Goal: Transaction & Acquisition: Purchase product/service

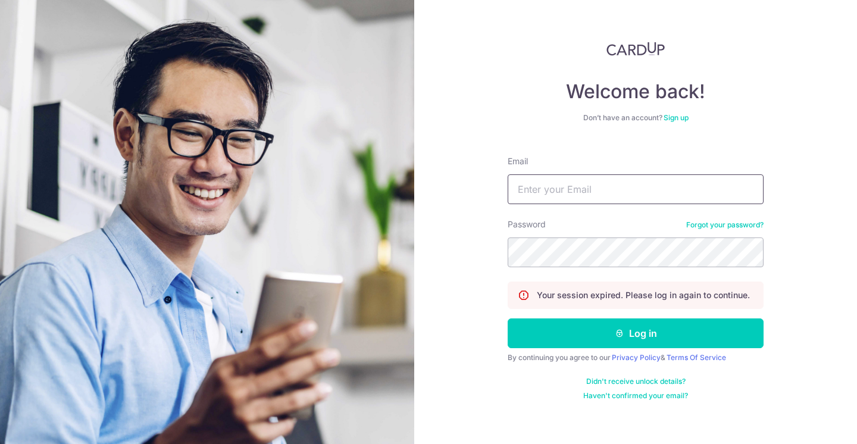
type input "[PERSON_NAME][EMAIL_ADDRESS][DOMAIN_NAME]"
click at [636, 333] on button "Log in" at bounding box center [636, 333] width 256 height 30
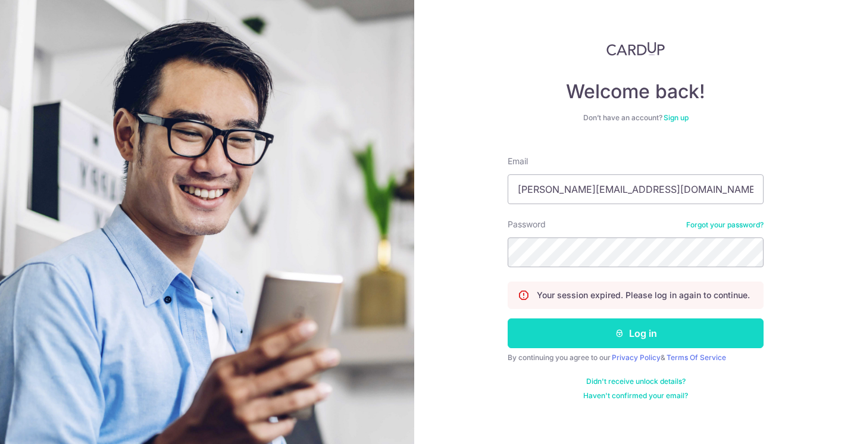
click at [638, 341] on button "Log in" at bounding box center [636, 333] width 256 height 30
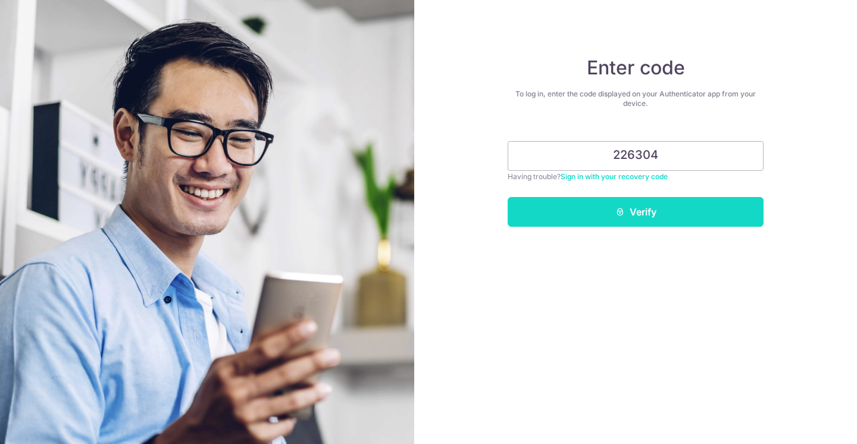
type input "226304"
click at [670, 217] on button "Verify" at bounding box center [636, 212] width 256 height 30
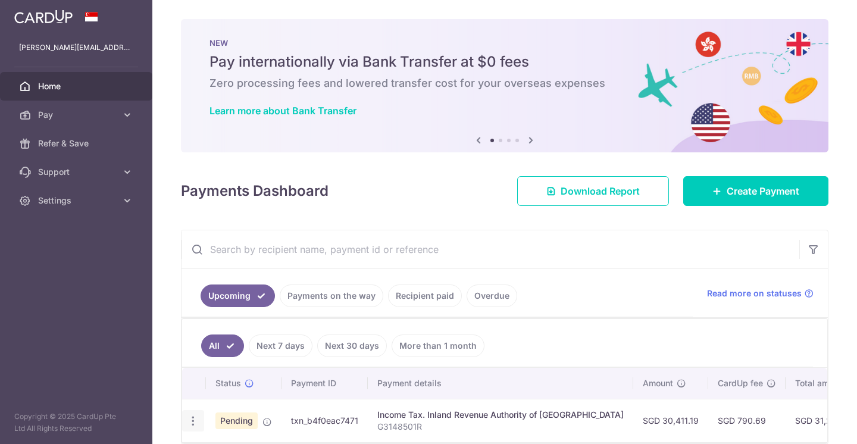
scroll to position [57, 0]
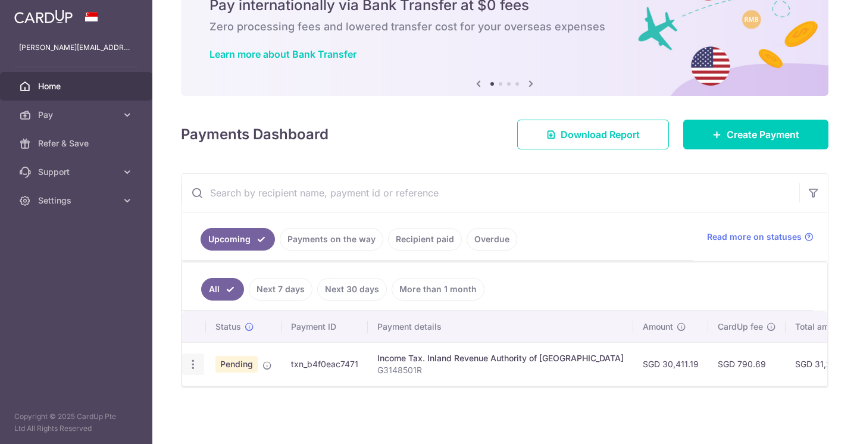
click at [190, 363] on icon "button" at bounding box center [193, 364] width 13 height 13
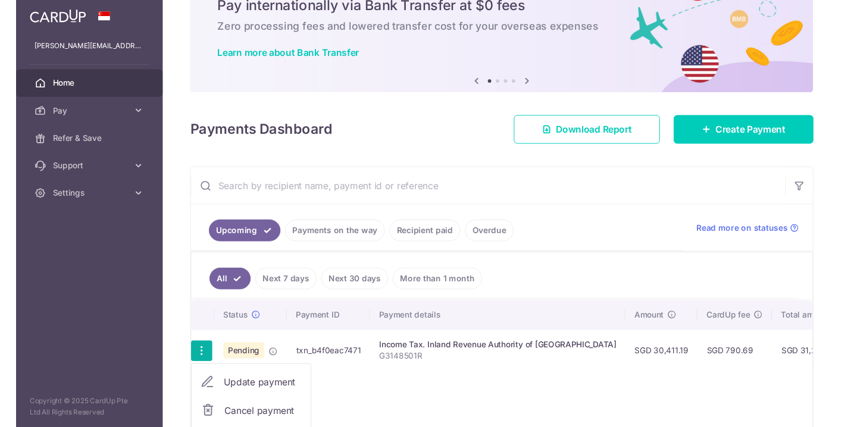
scroll to position [0, 0]
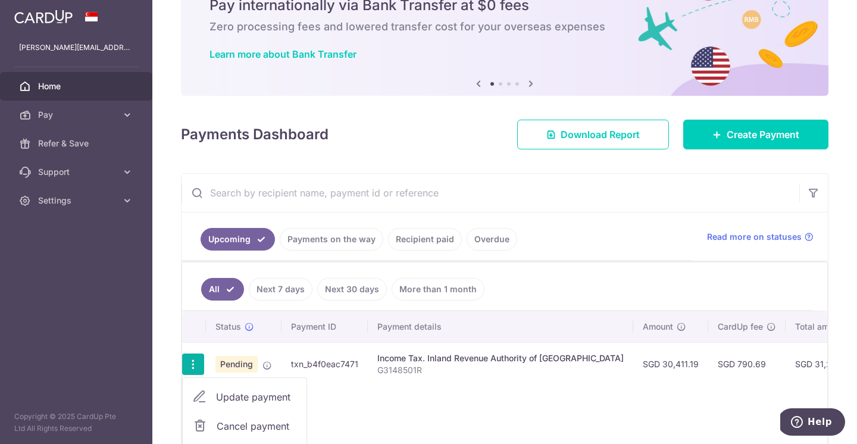
click at [230, 424] on span "Cancel payment" at bounding box center [257, 426] width 80 height 14
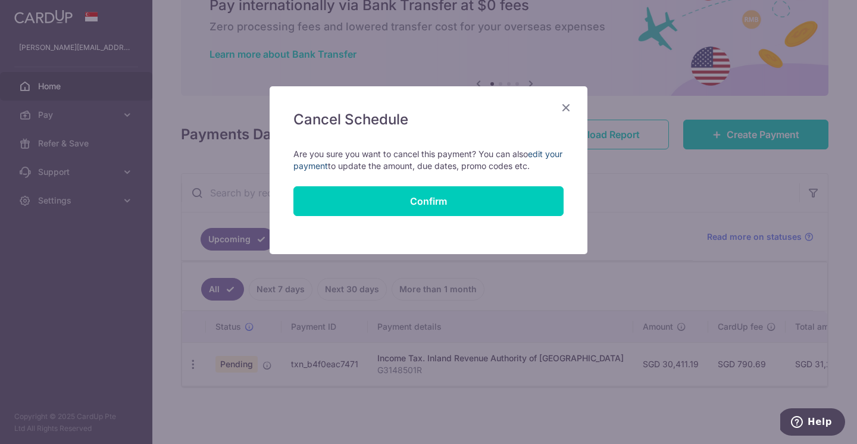
click at [336, 164] on link "edit your payment" at bounding box center [427, 160] width 269 height 22
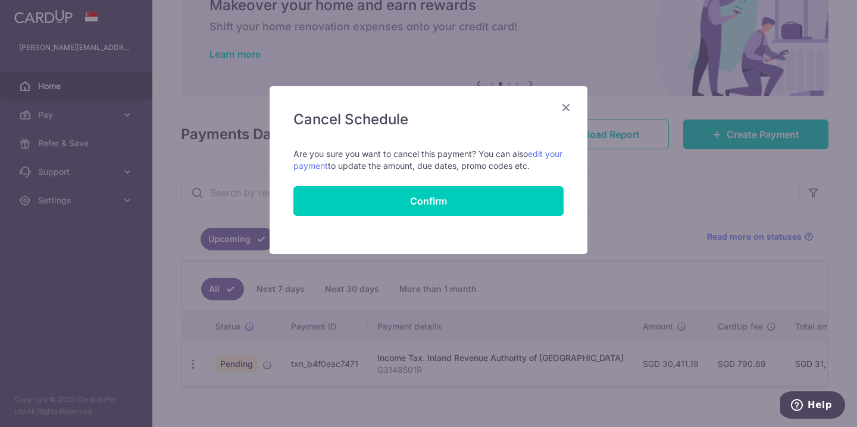
click at [553, 104] on div "Cancel Schedule Cancel all future payments in this series Cancel just this one …" at bounding box center [429, 170] width 318 height 168
click at [563, 108] on icon "Close" at bounding box center [566, 107] width 14 height 15
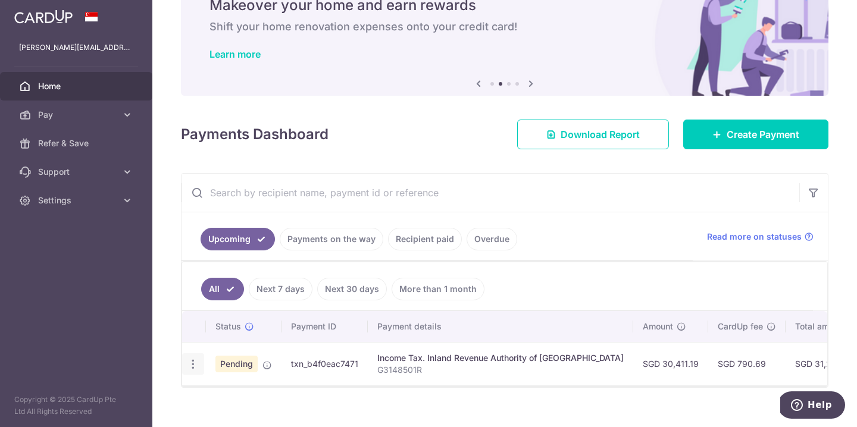
click at [196, 367] on icon "button" at bounding box center [193, 364] width 13 height 13
click at [261, 399] on span "Update payment" at bounding box center [256, 397] width 81 height 14
radio input "true"
type input "30,411.19"
type input "[DATE]"
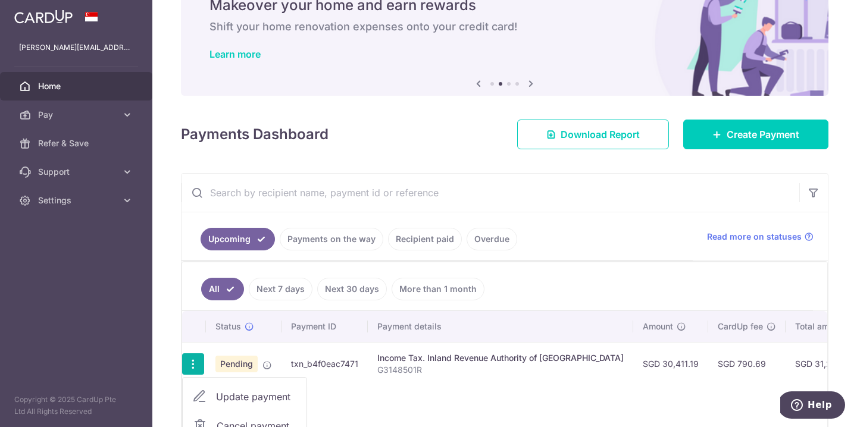
type input "G3148501R"
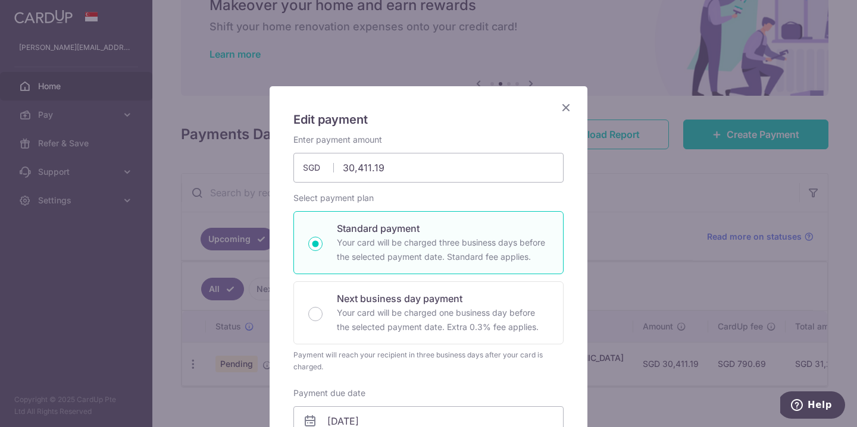
click at [565, 110] on icon "Close" at bounding box center [566, 107] width 14 height 15
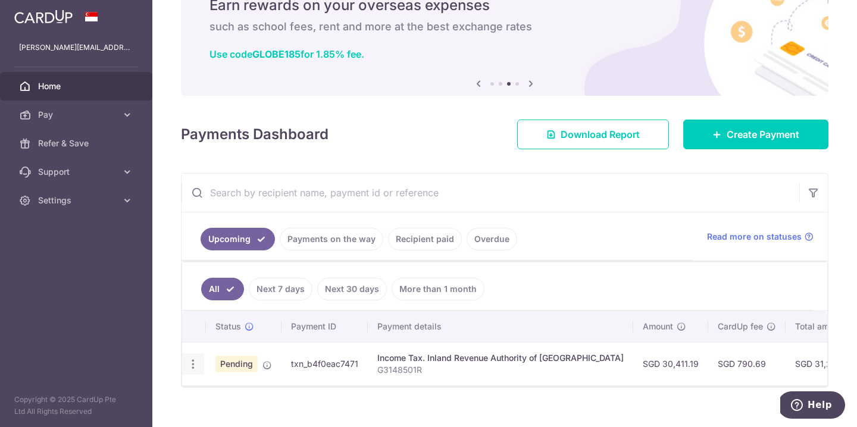
click at [189, 363] on icon "button" at bounding box center [193, 364] width 13 height 13
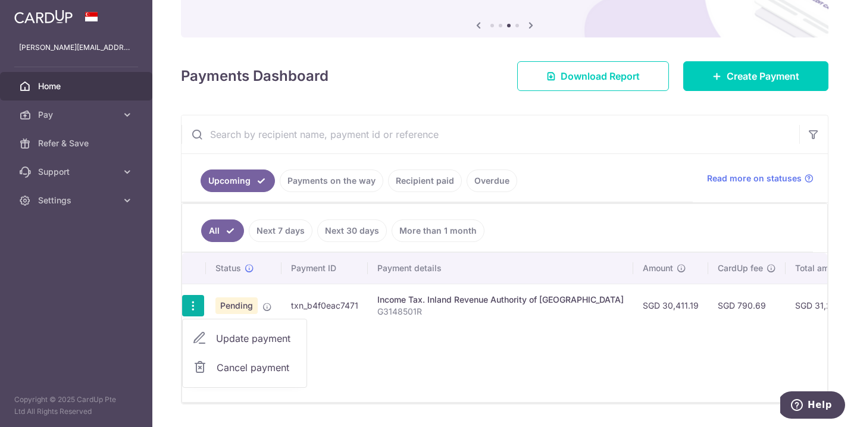
click at [246, 369] on span "Cancel payment" at bounding box center [257, 368] width 80 height 14
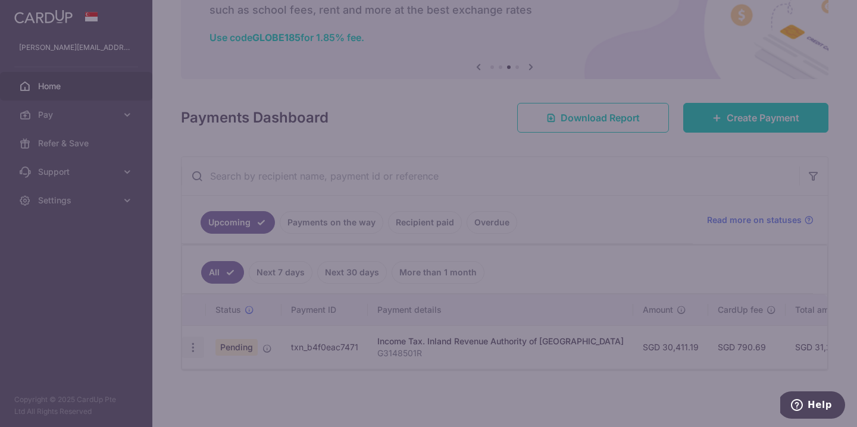
scroll to position [73, 0]
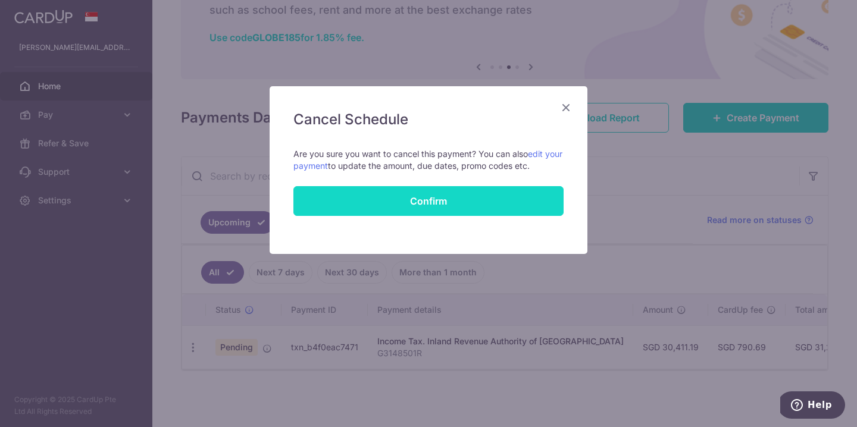
click at [493, 189] on button "Confirm" at bounding box center [428, 201] width 270 height 30
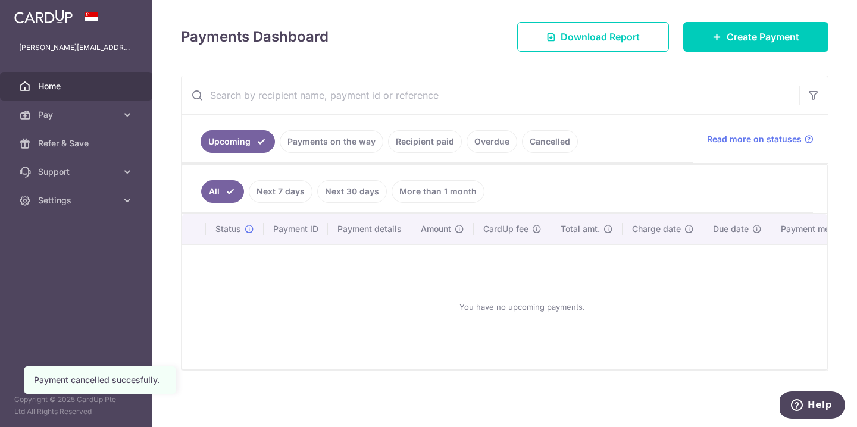
scroll to position [154, 0]
click at [736, 41] on span "Create Payment" at bounding box center [763, 37] width 73 height 14
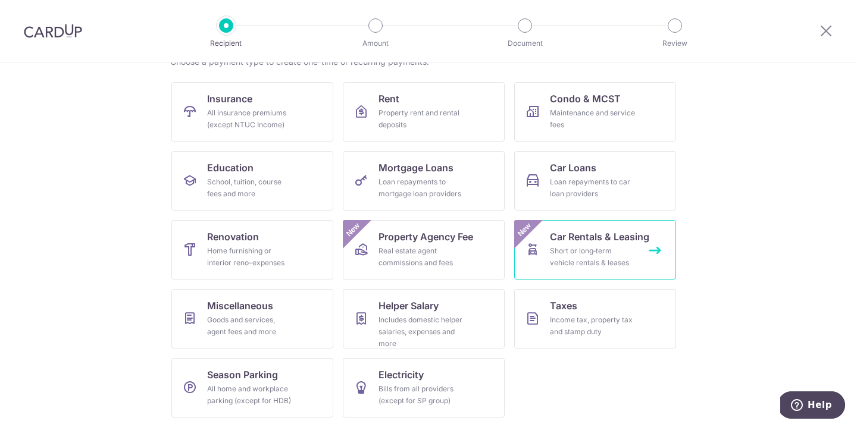
scroll to position [105, 0]
click at [566, 354] on ul "Insurance All insurance premiums (except NTUC Income) Rent Property rent and re…" at bounding box center [428, 254] width 514 height 345
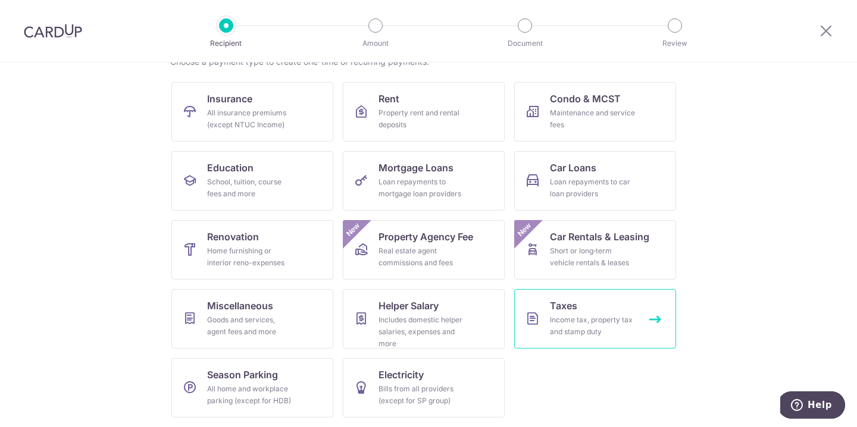
click at [564, 339] on link "Taxes Income tax, property tax and stamp duty" at bounding box center [595, 319] width 162 height 60
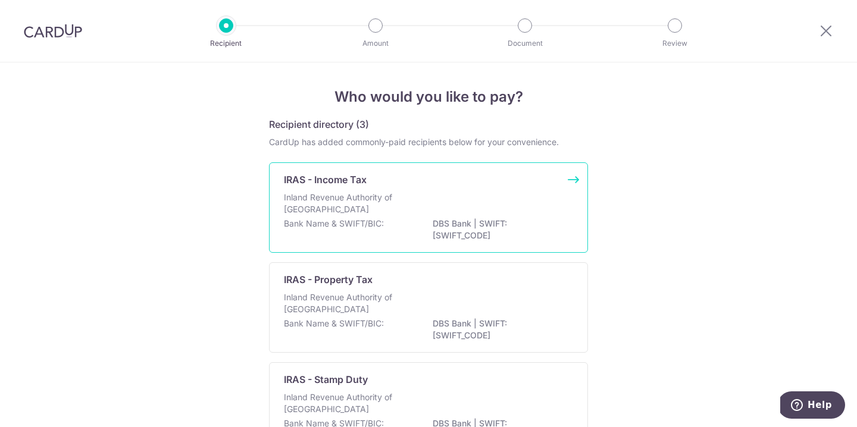
click at [397, 206] on p "Inland Revenue Authority of [GEOGRAPHIC_DATA]" at bounding box center [347, 204] width 126 height 24
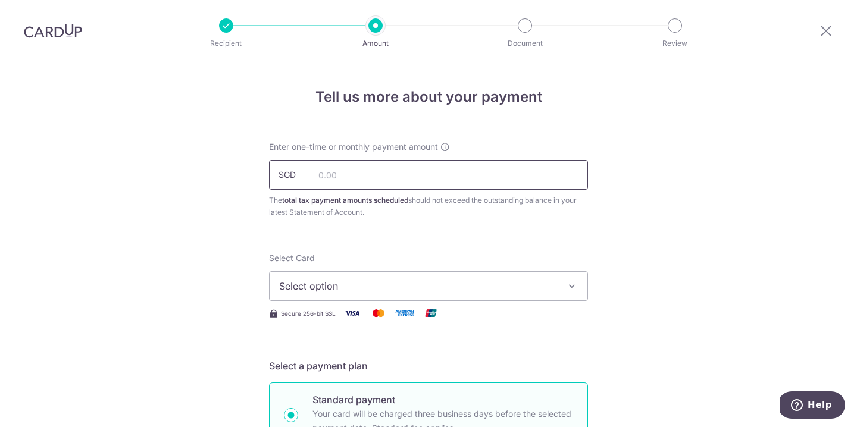
click at [363, 180] on input "text" at bounding box center [428, 175] width 319 height 30
type input "30,411.19"
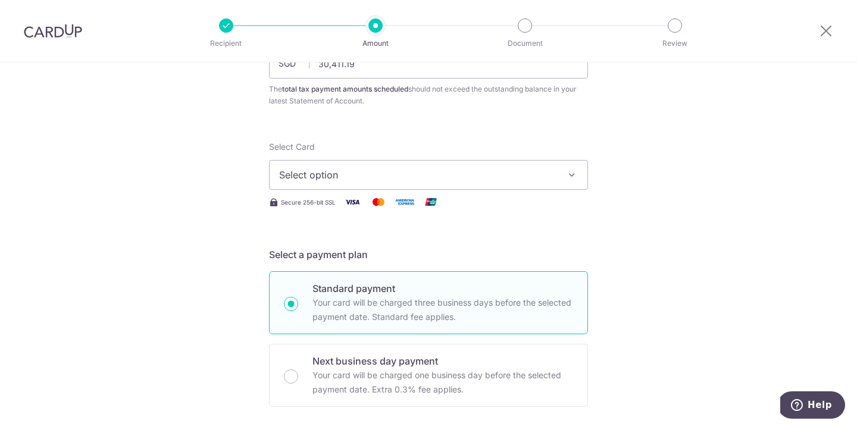
scroll to position [109, 0]
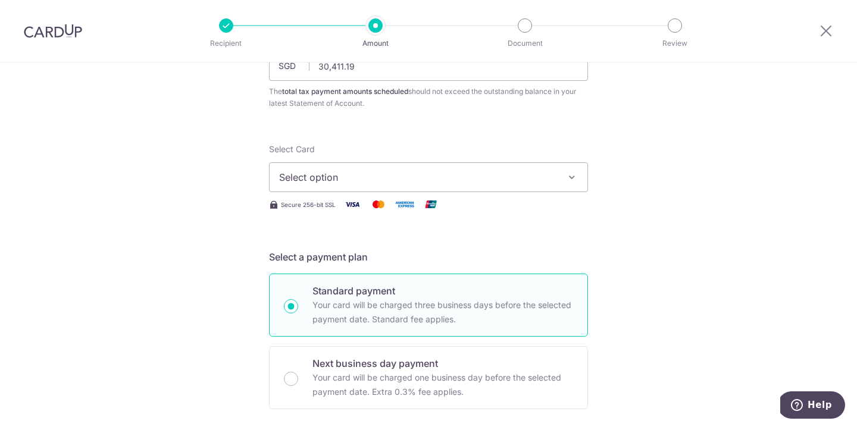
click at [451, 181] on span "Select option" at bounding box center [417, 177] width 277 height 14
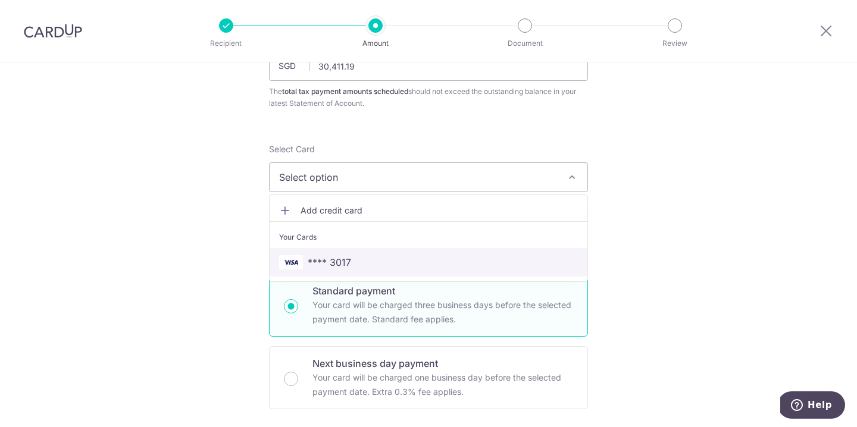
click at [408, 265] on span "**** 3017" at bounding box center [428, 262] width 299 height 14
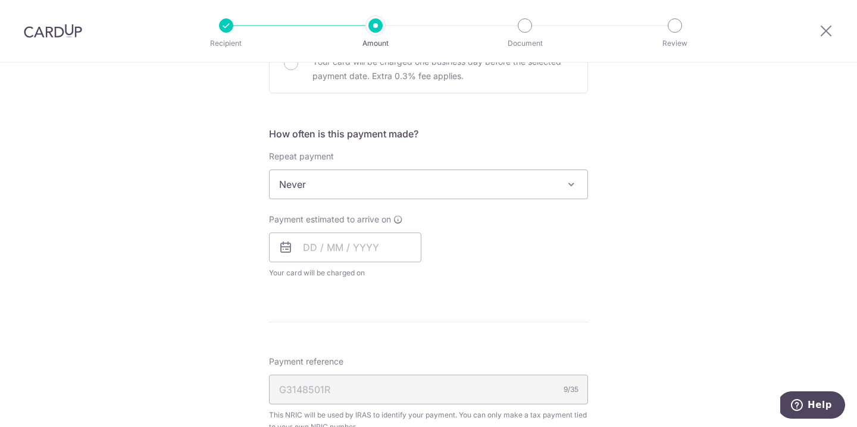
scroll to position [427, 0]
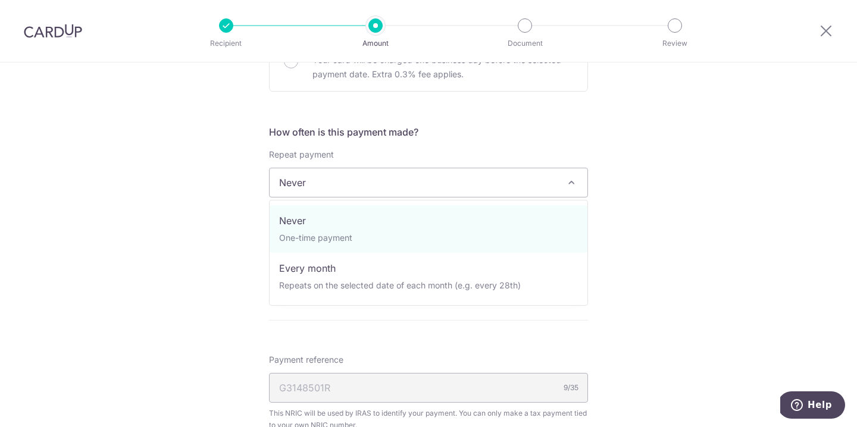
click at [473, 180] on span "Never" at bounding box center [429, 182] width 318 height 29
click at [243, 196] on div "Tell us more about your payment Enter one-time or monthly payment amount SGD 30…" at bounding box center [428, 188] width 857 height 1105
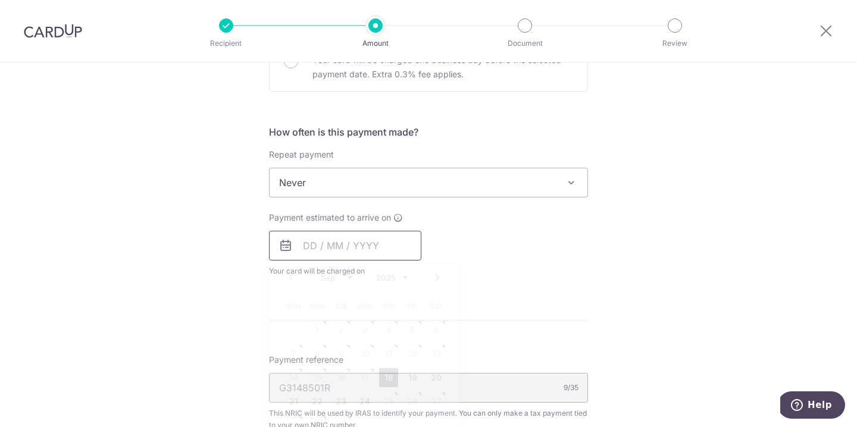
click at [337, 239] on input "text" at bounding box center [345, 246] width 152 height 30
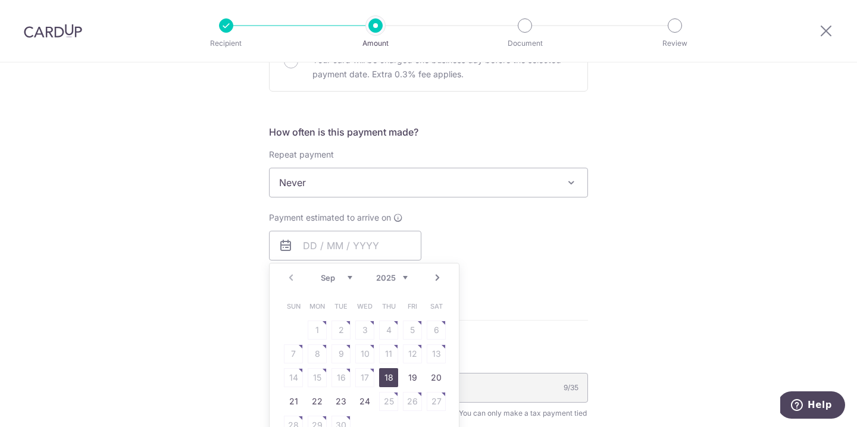
click at [390, 381] on link "18" at bounding box center [388, 377] width 19 height 19
type input "[DATE]"
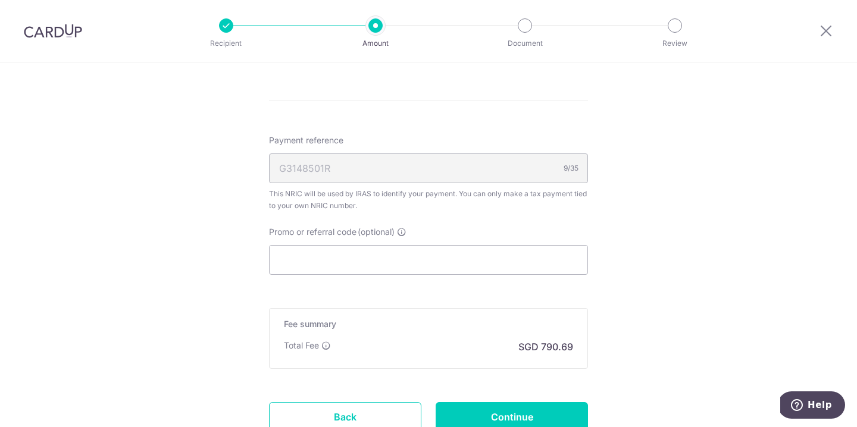
scroll to position [698, 0]
click at [386, 258] on input "Promo or referral code (optional)" at bounding box center [428, 258] width 319 height 30
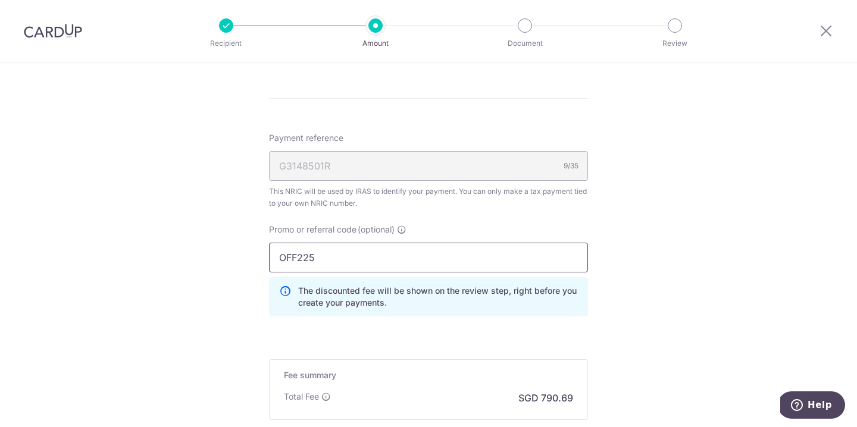
type input "OFF225"
click button "Add Card" at bounding box center [0, 0] width 0 height 0
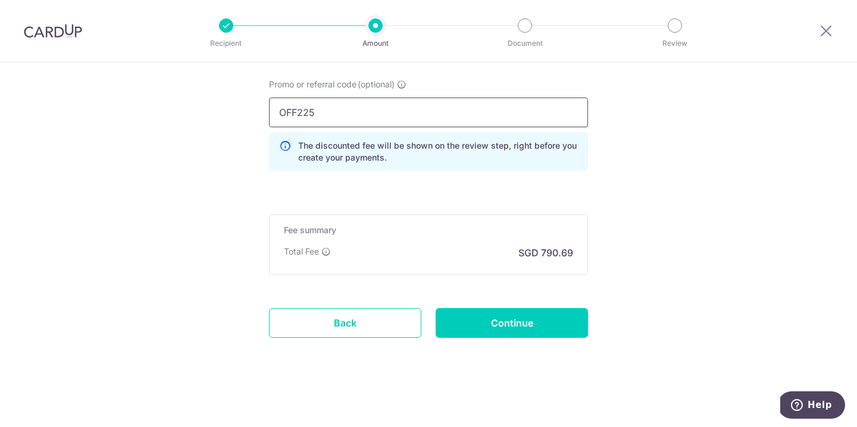
scroll to position [843, 0]
click at [552, 336] on input "Continue" at bounding box center [512, 323] width 152 height 30
type input "Create Schedule"
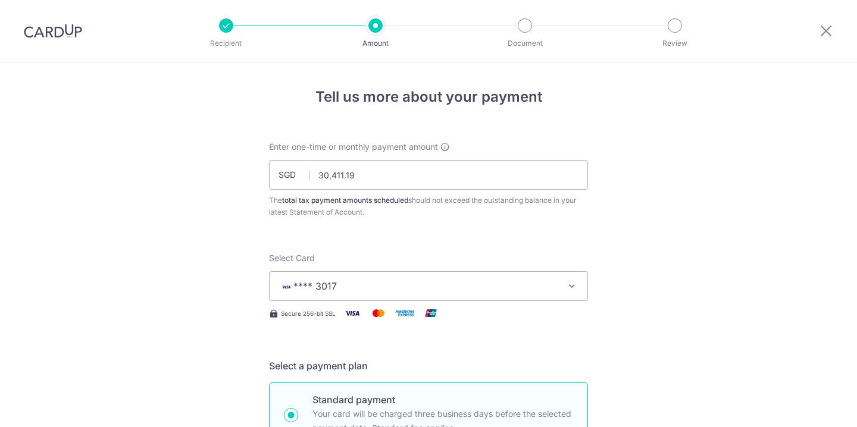
drag, startPoint x: 0, startPoint y: 0, endPoint x: 162, endPoint y: 65, distance: 174.6
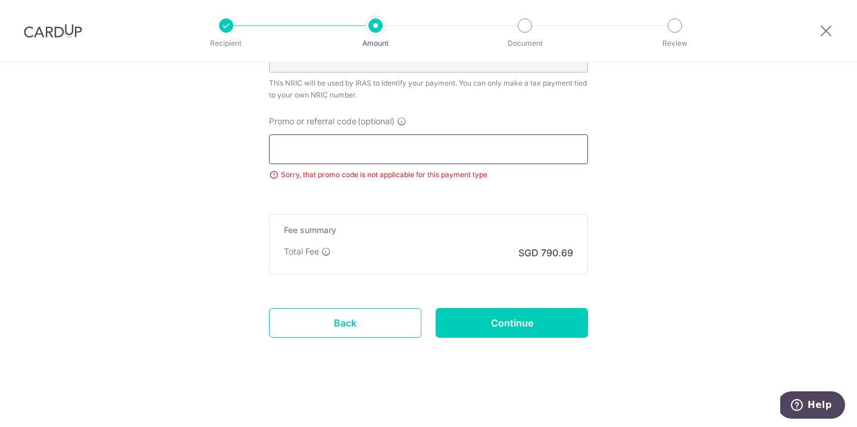
scroll to position [806, 0]
click at [523, 330] on input "Continue" at bounding box center [512, 323] width 152 height 30
type input "Update Schedule"
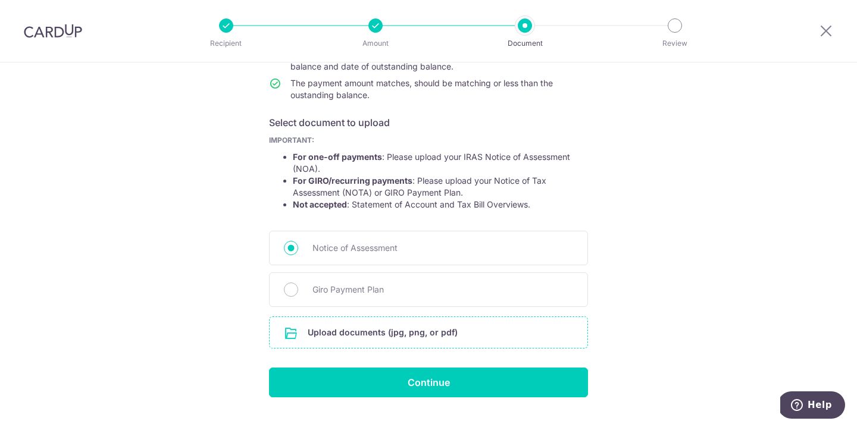
scroll to position [166, 0]
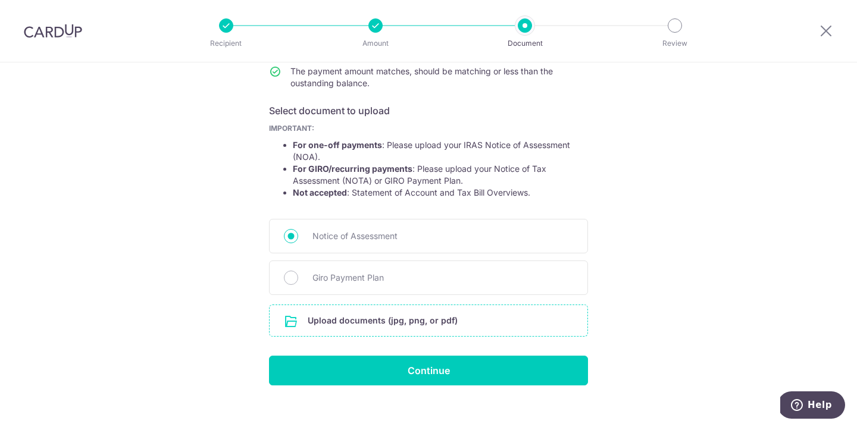
click at [363, 322] on input "file" at bounding box center [429, 320] width 318 height 31
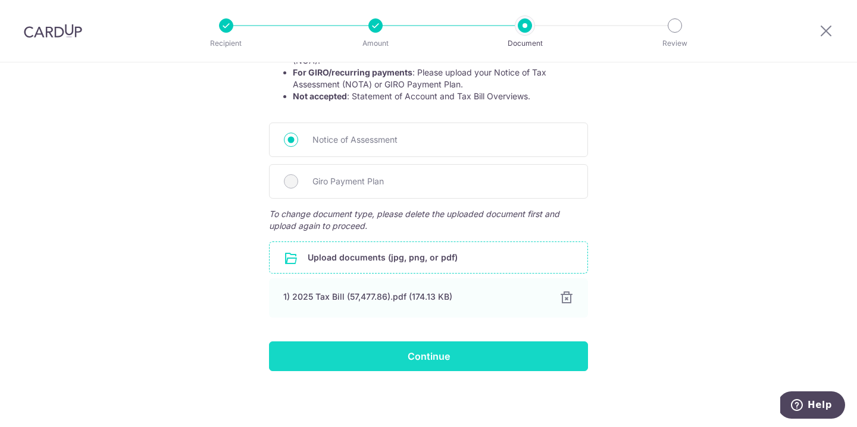
scroll to position [263, 0]
click at [483, 355] on input "Continue" at bounding box center [428, 357] width 319 height 30
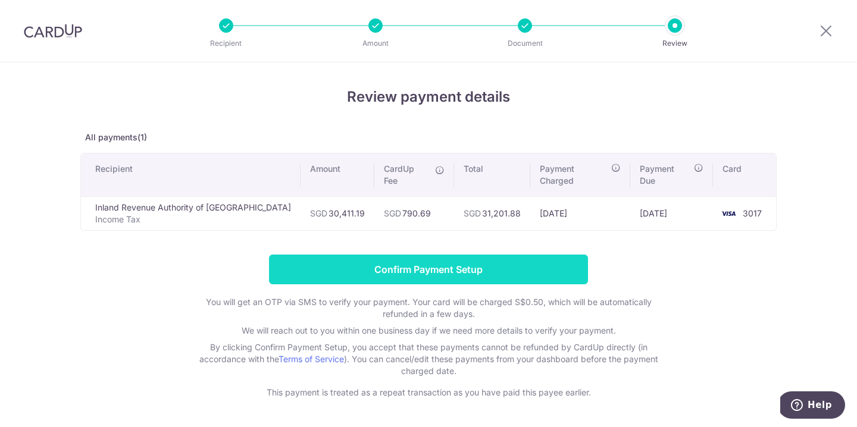
click at [436, 255] on input "Confirm Payment Setup" at bounding box center [428, 270] width 319 height 30
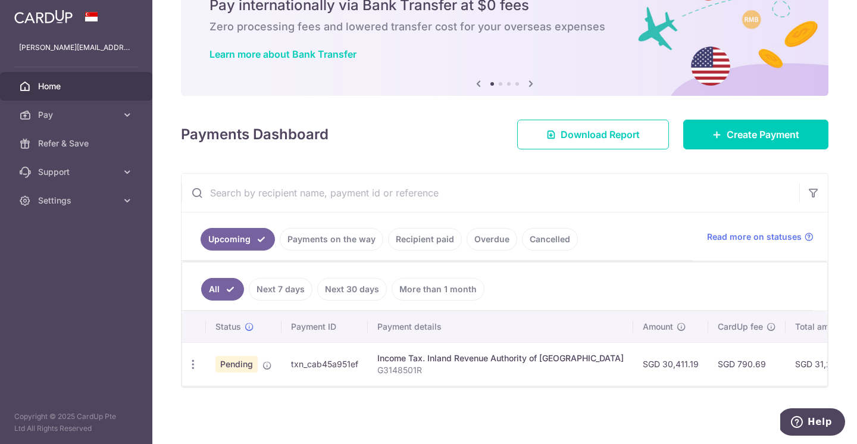
scroll to position [57, 0]
